Goal: Navigation & Orientation: Go to known website

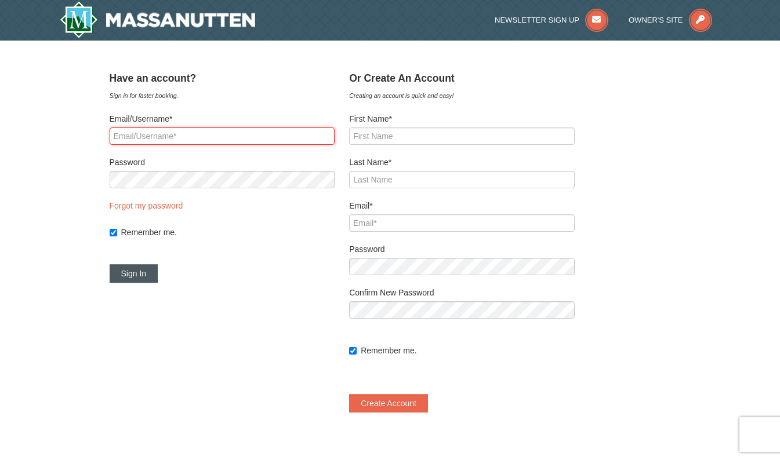
type input "[EMAIL_ADDRESS][DOMAIN_NAME]"
click at [138, 268] on button "Sign In" at bounding box center [134, 273] width 49 height 19
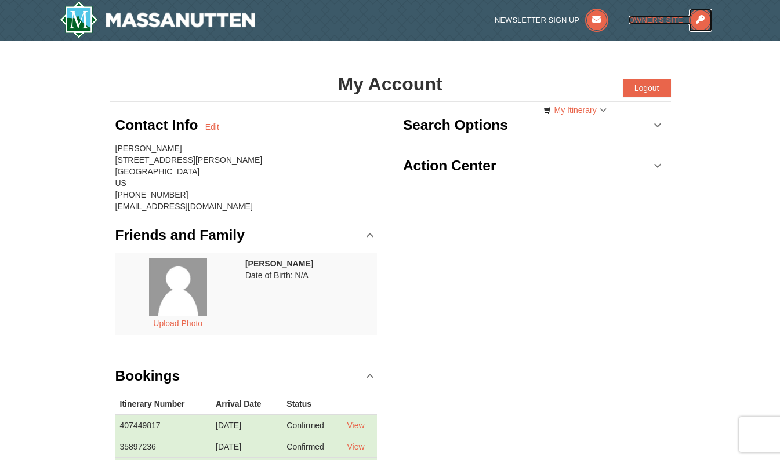
click at [661, 17] on span "Owner's Site" at bounding box center [655, 20] width 54 height 9
